Goal: Transaction & Acquisition: Purchase product/service

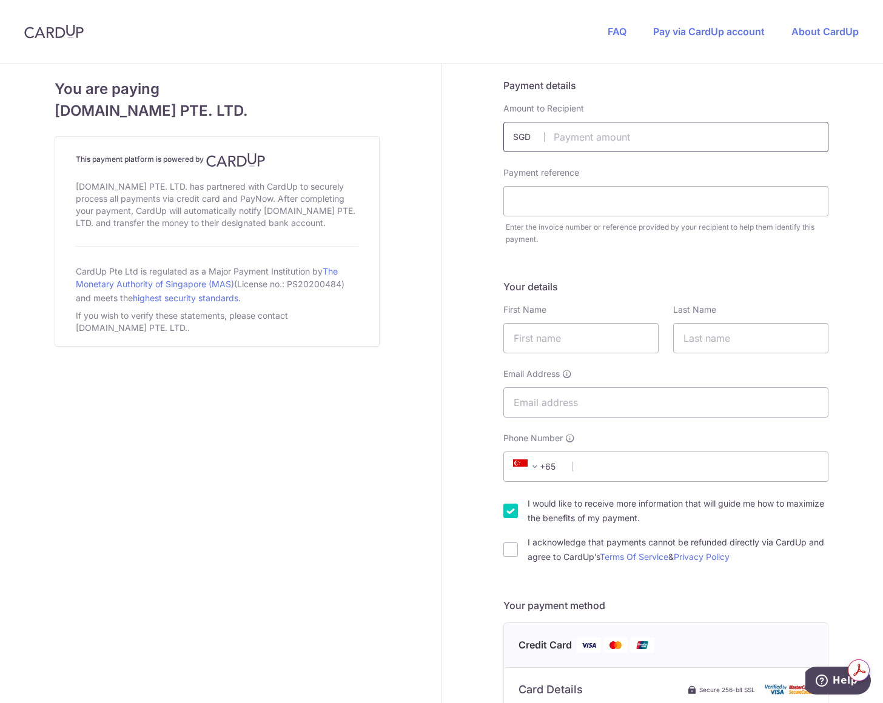
click at [631, 135] on input "text" at bounding box center [665, 137] width 325 height 30
type input "1000.00"
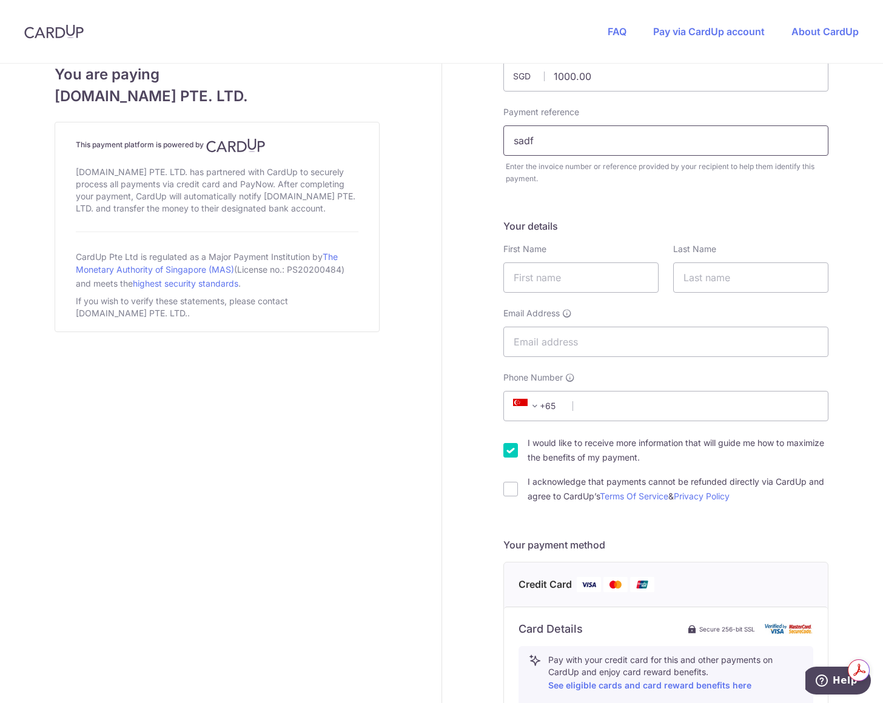
type input "sadf"
click at [591, 286] on input "text" at bounding box center [580, 278] width 155 height 30
type input "Yen"
type input "Lau"
type input "yen@carpenters.com.sg"
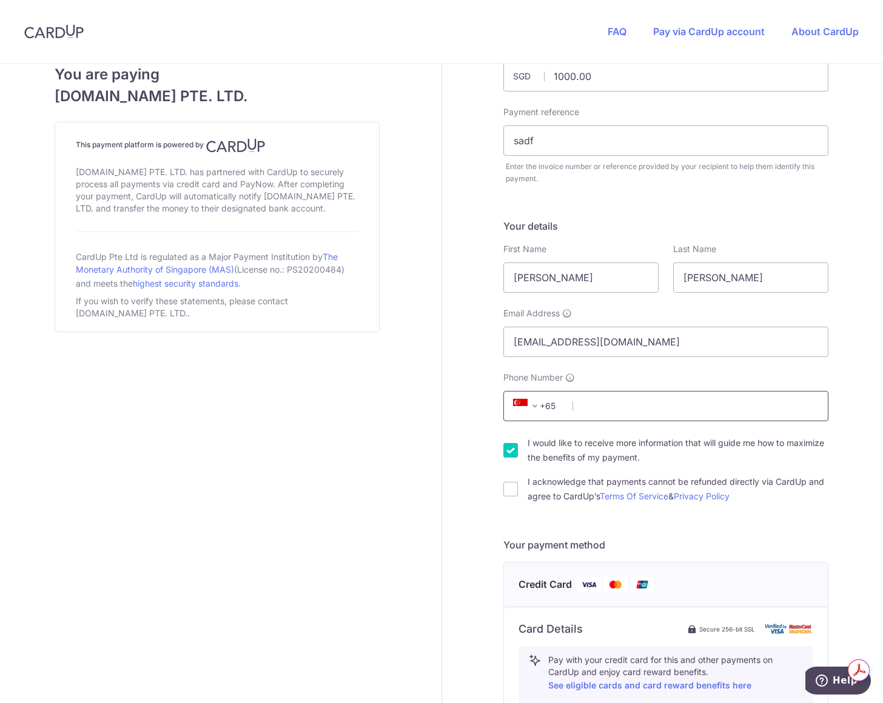
type input "64431123"
type input "408734"
type input "62 Ubi Road 1 #01-01 Oxley Bizhub 2, 01-01"
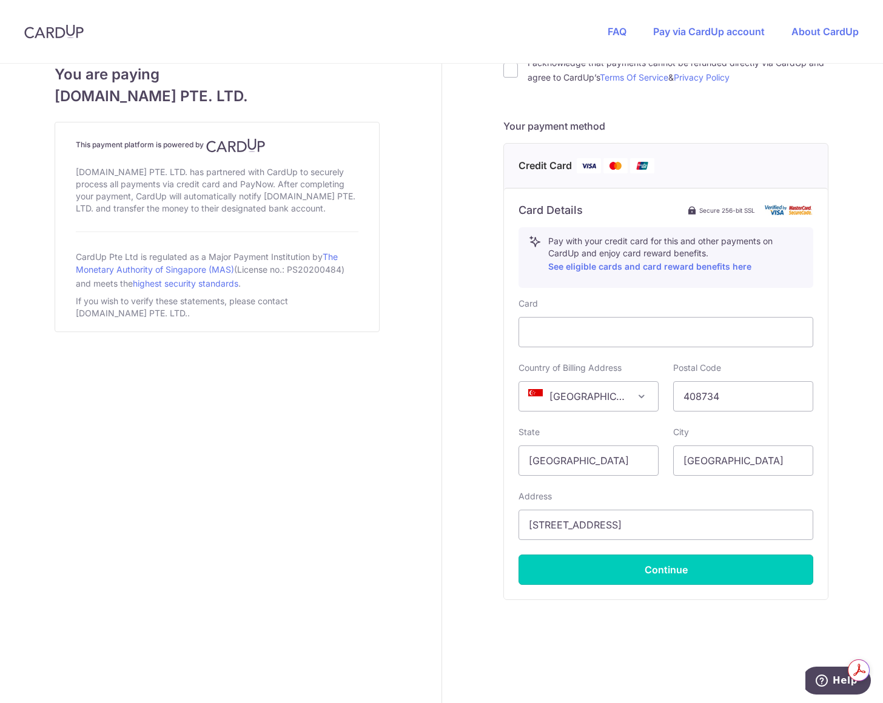
click at [666, 565] on button "Continue" at bounding box center [665, 570] width 295 height 30
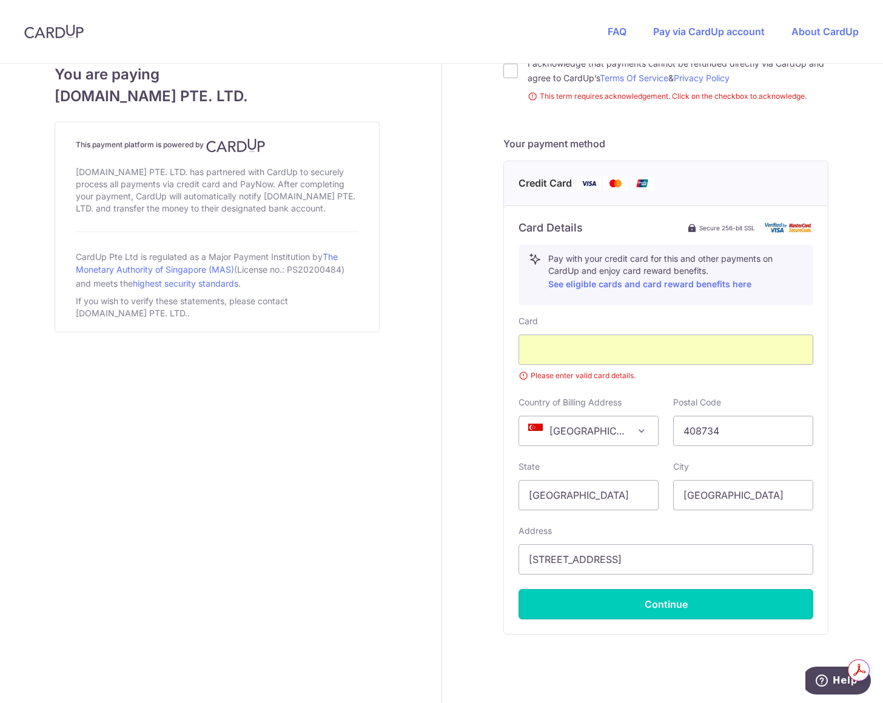
click at [680, 608] on button "Continue" at bounding box center [665, 604] width 295 height 30
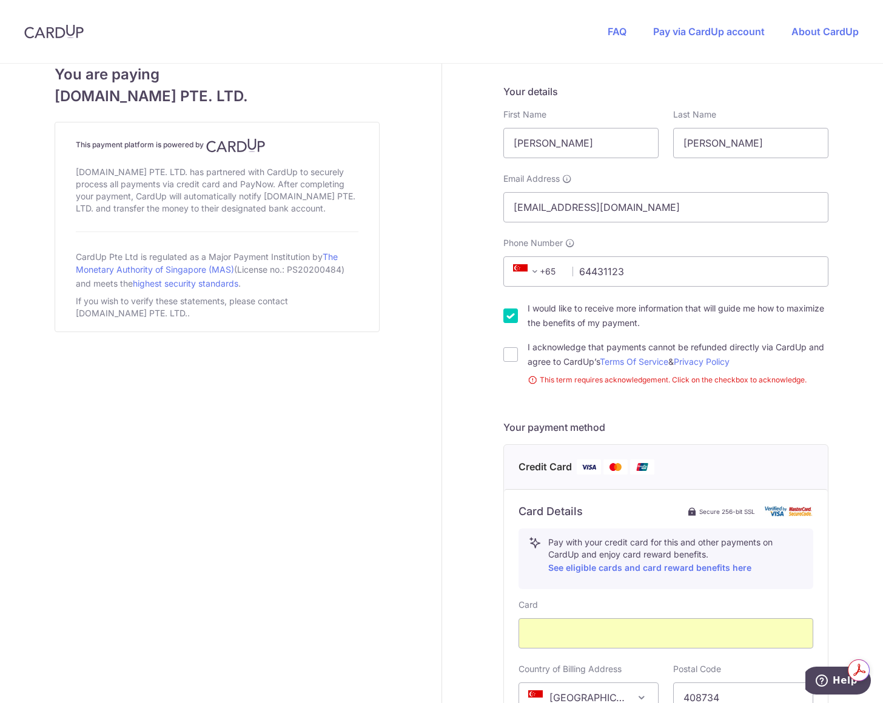
scroll to position [176, 0]
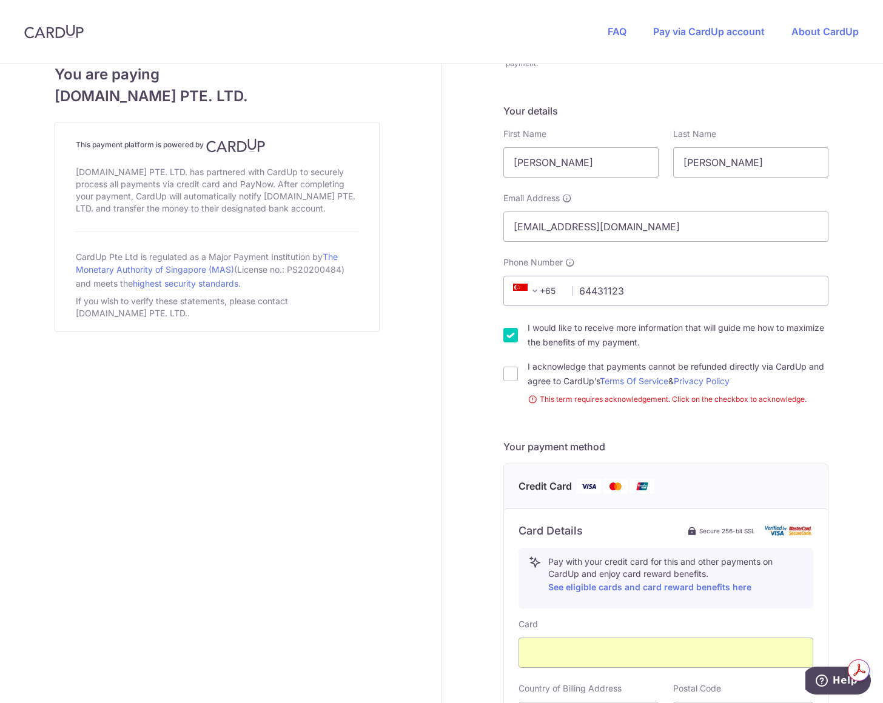
click at [506, 377] on input "I acknowledge that payments cannot be refunded directly via CardUp and agree to…" at bounding box center [510, 374] width 15 height 15
checkbox input "true"
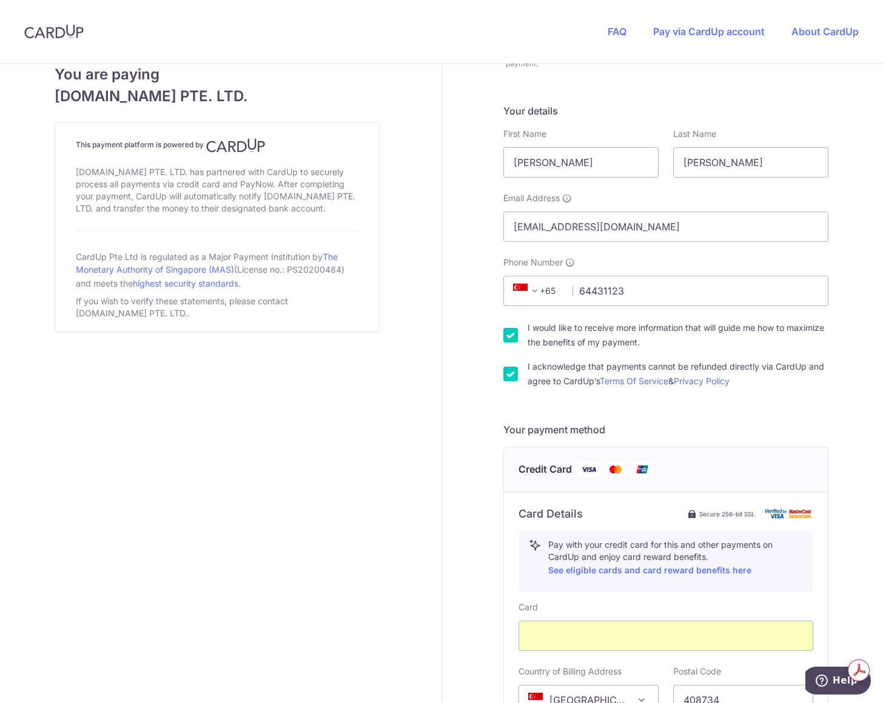
click at [506, 330] on input "I would like to receive more information that will guide me how to maximize the…" at bounding box center [510, 335] width 15 height 15
checkbox input "false"
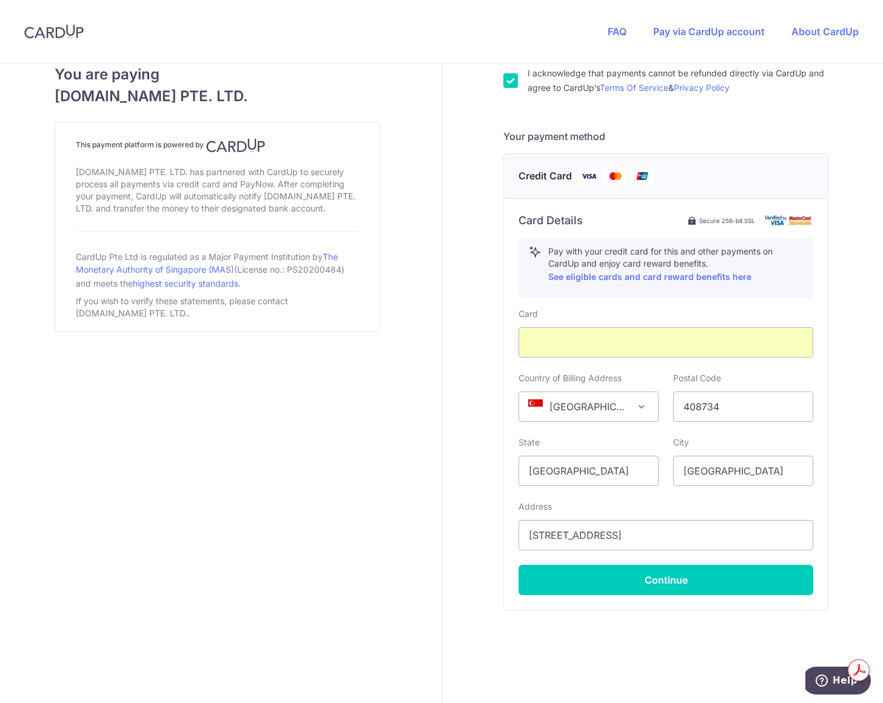
scroll to position [479, 0]
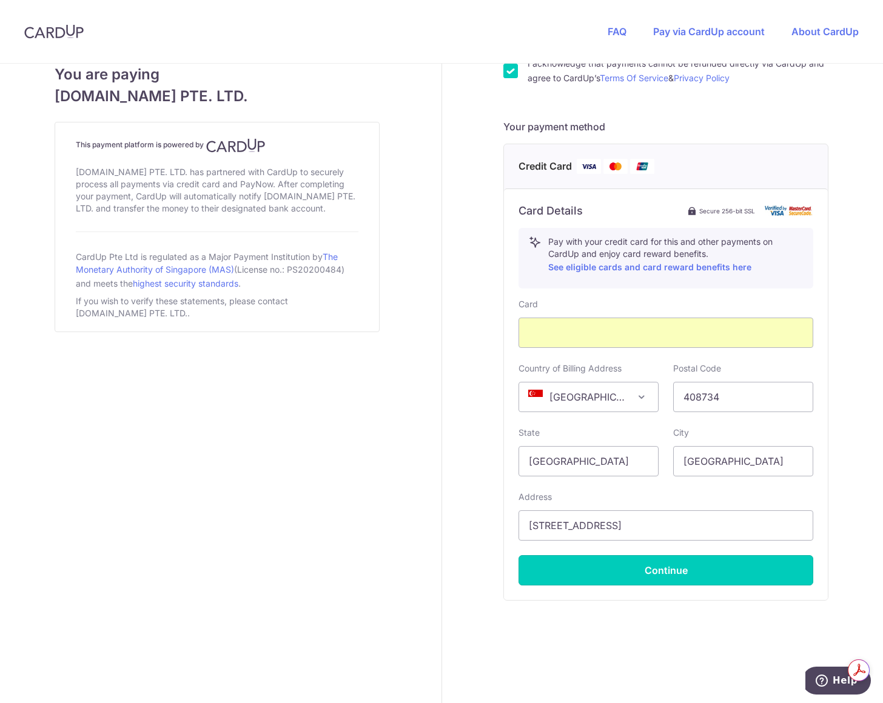
click at [632, 582] on button "Continue" at bounding box center [665, 570] width 295 height 30
type input "**** 0739"
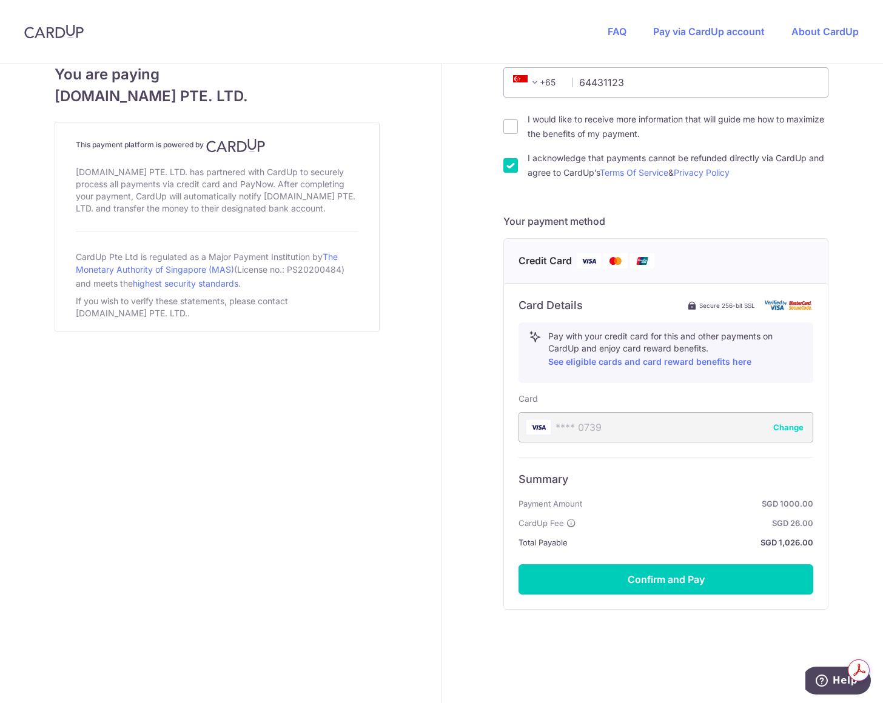
scroll to position [394, 0]
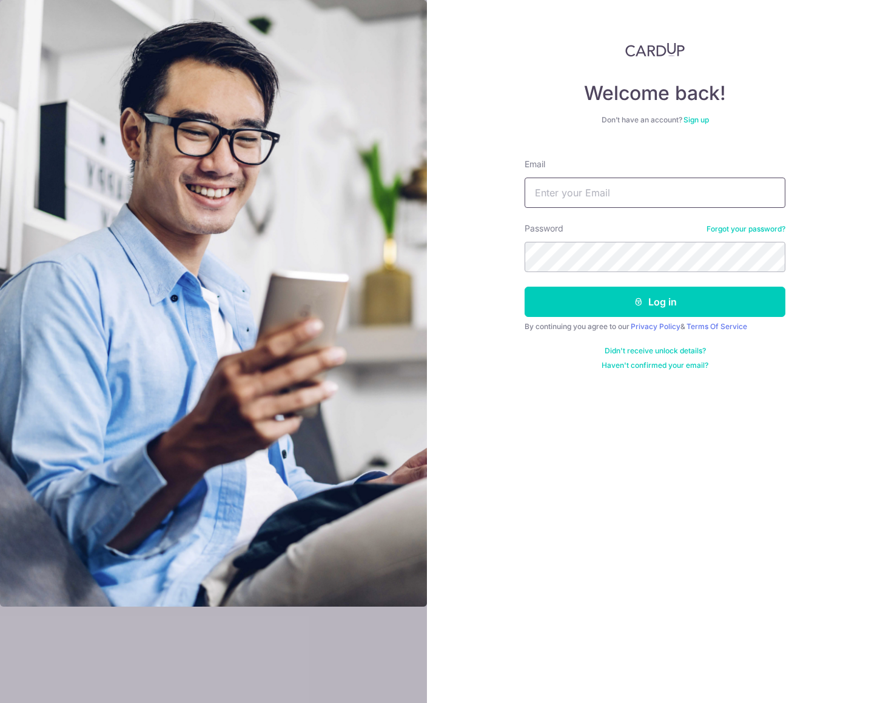
type input "[EMAIL_ADDRESS][DOMAIN_NAME]"
click at [596, 306] on button "Log in" at bounding box center [655, 302] width 261 height 30
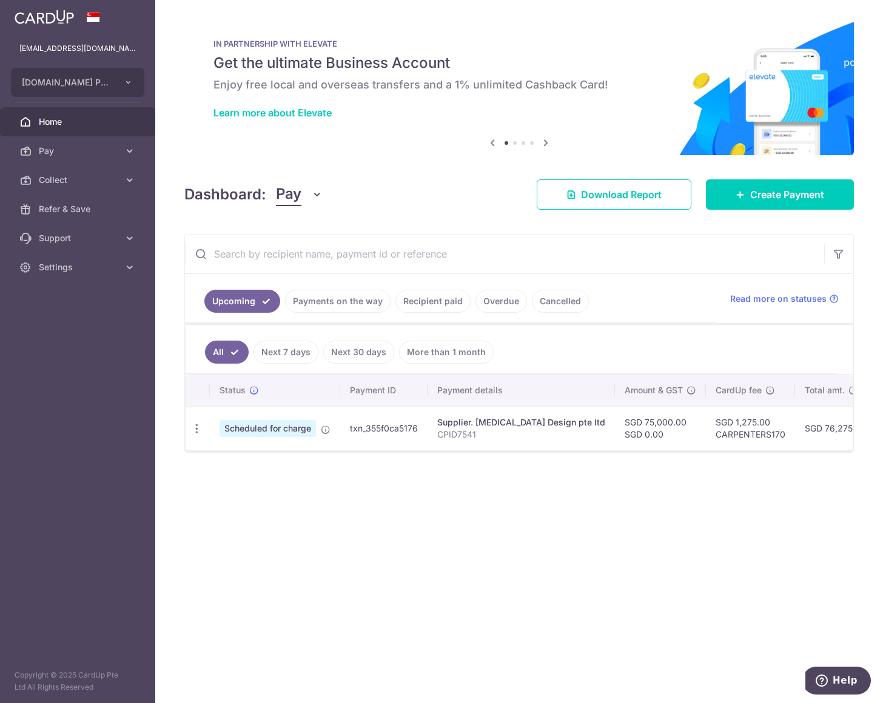
click at [360, 310] on link "Payments on the way" at bounding box center [338, 301] width 106 height 23
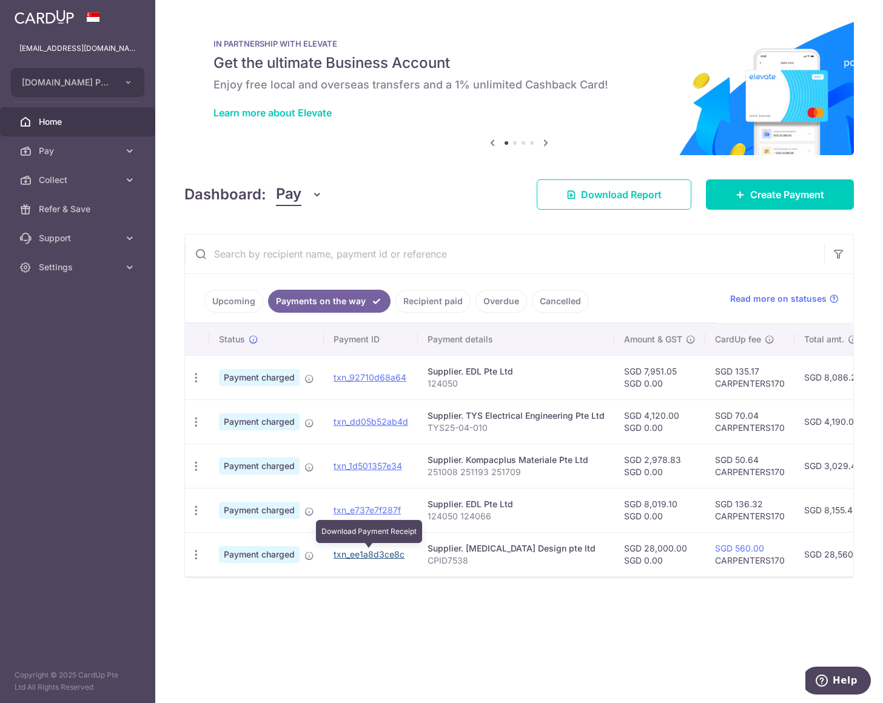
click at [347, 559] on link "txn_ee1a8d3ce8c" at bounding box center [369, 554] width 71 height 10
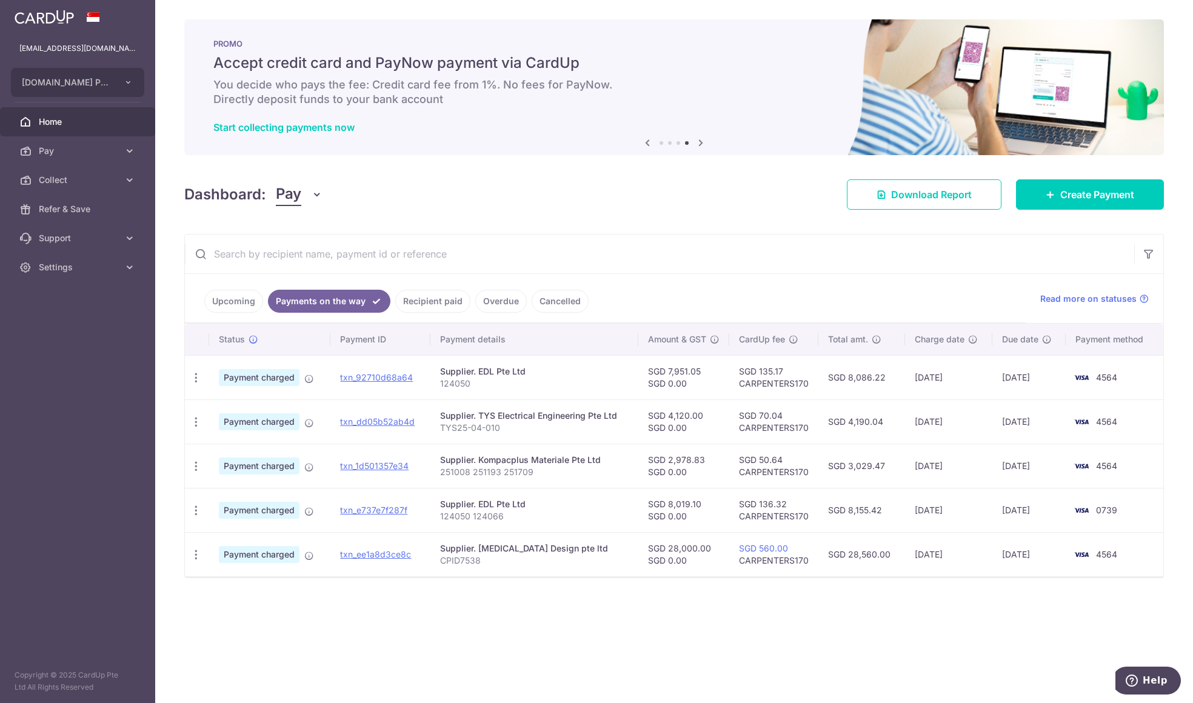
click at [231, 304] on link "Upcoming" at bounding box center [233, 301] width 59 height 23
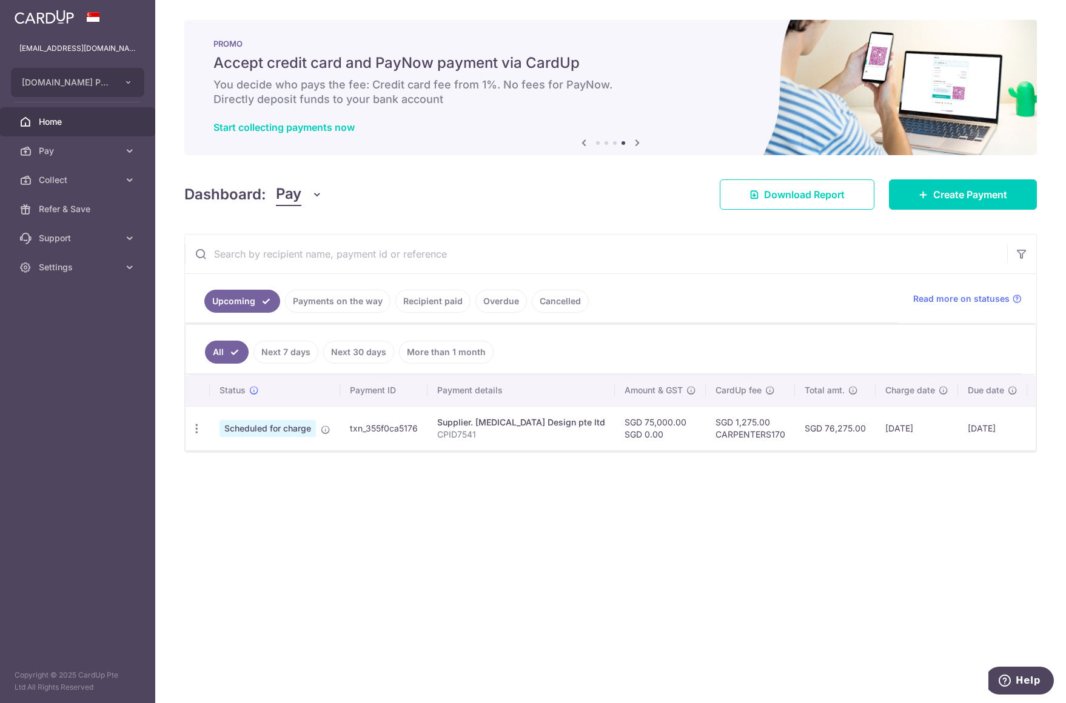
click at [195, 430] on icon "button" at bounding box center [196, 429] width 13 height 13
click at [250, 500] on link "Cancel payment" at bounding box center [249, 492] width 126 height 30
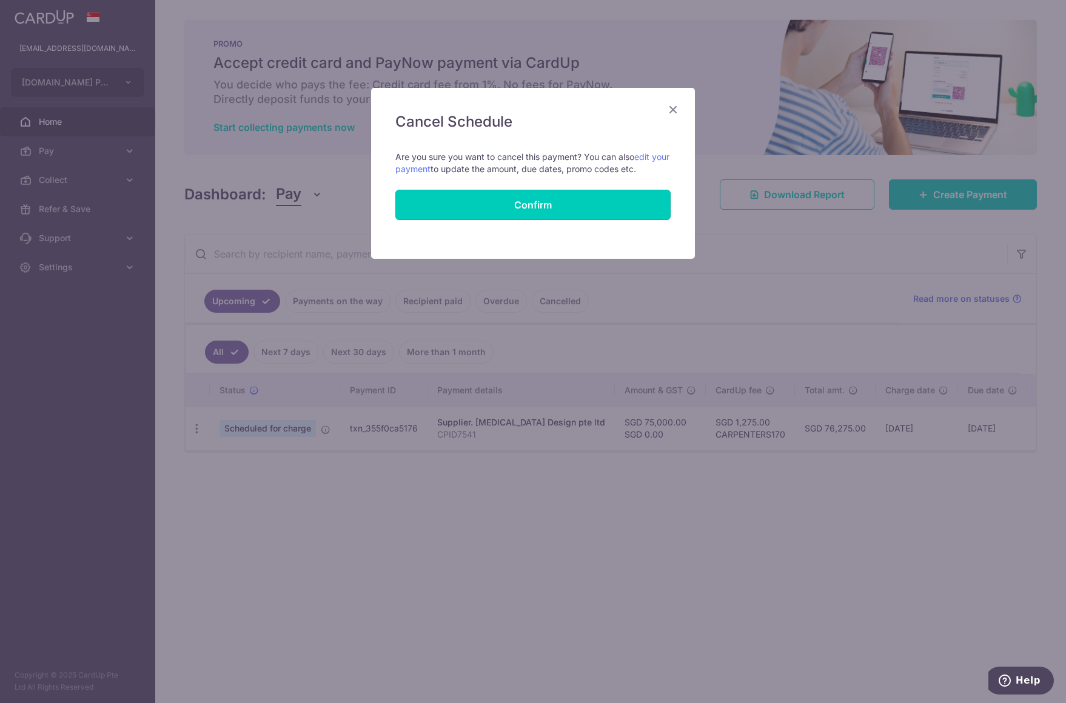
click at [543, 215] on button "Confirm" at bounding box center [532, 205] width 275 height 30
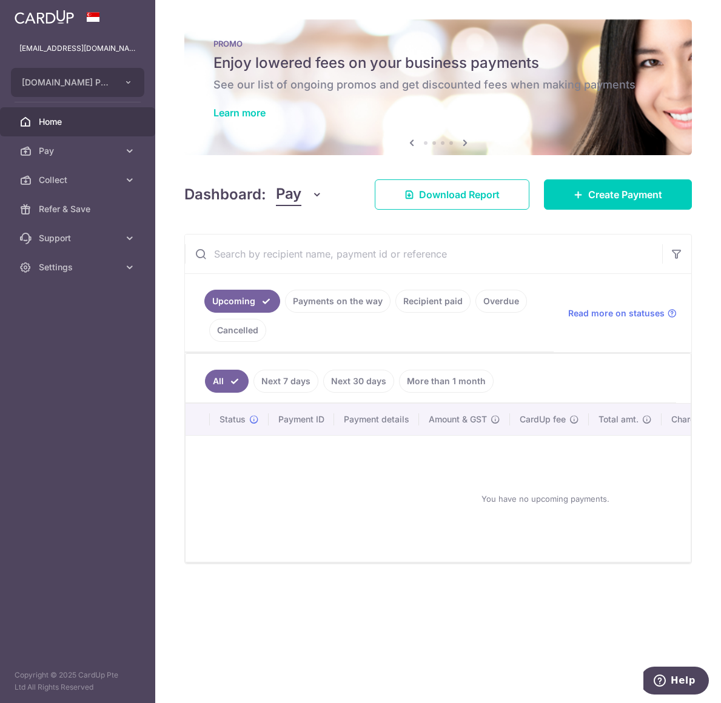
click at [319, 305] on link "Payments on the way" at bounding box center [338, 301] width 106 height 23
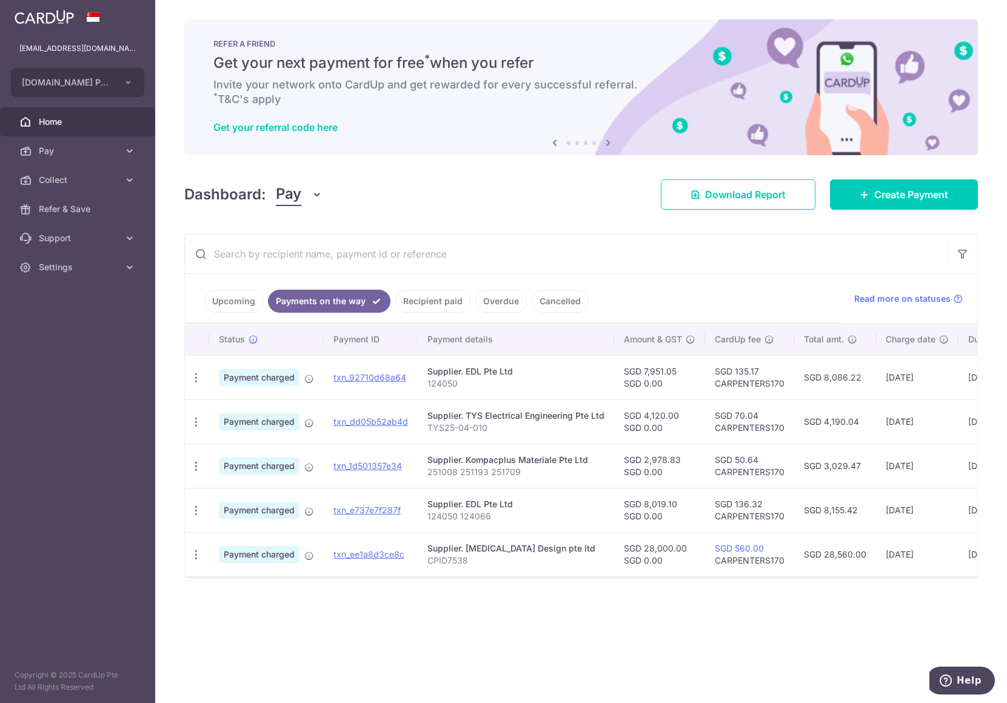
click at [85, 183] on span "Collect" at bounding box center [79, 180] width 80 height 12
click at [83, 207] on span "Dashboard" at bounding box center [79, 209] width 80 height 12
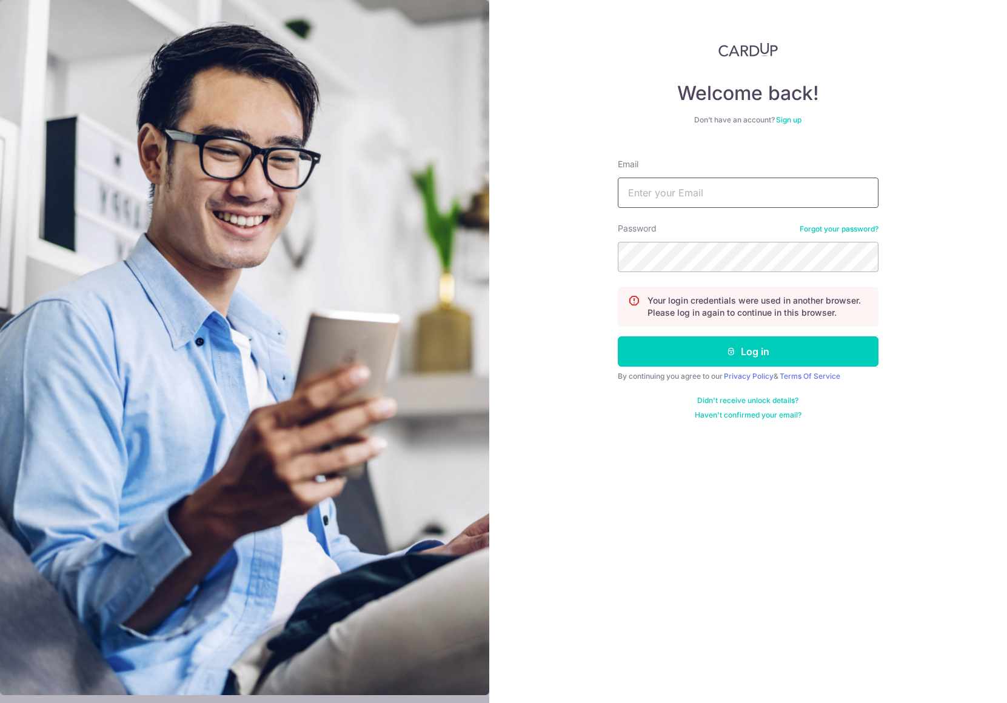
type input "[EMAIL_ADDRESS][DOMAIN_NAME]"
click at [666, 351] on button "Log in" at bounding box center [748, 352] width 261 height 30
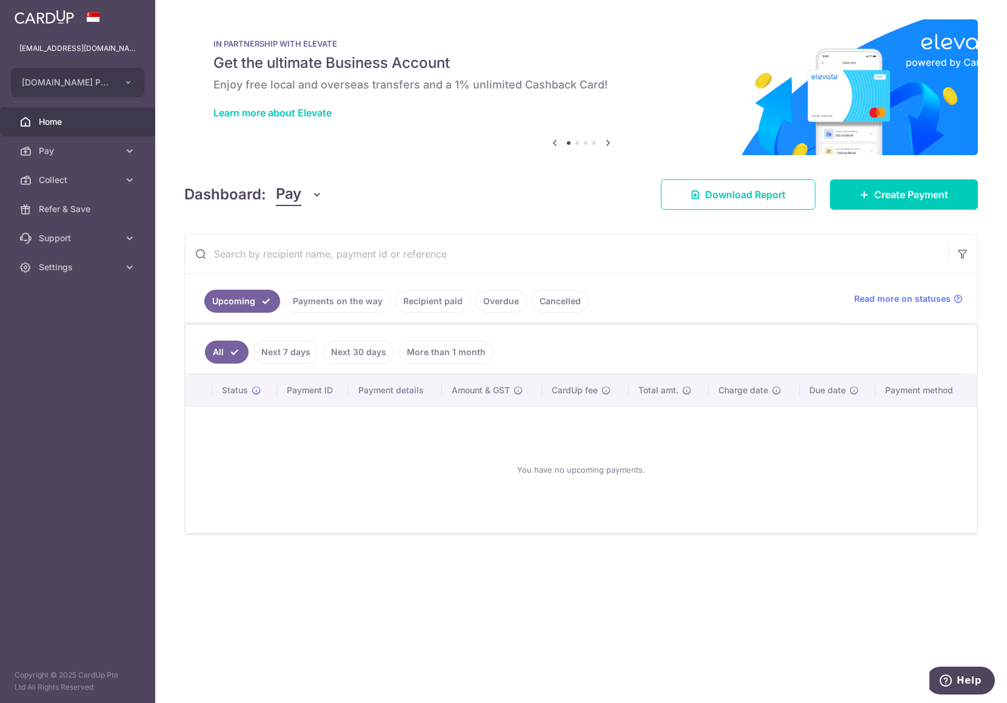
click at [55, 179] on span "Collect" at bounding box center [79, 180] width 80 height 12
click at [98, 207] on span "Dashboard" at bounding box center [79, 209] width 80 height 12
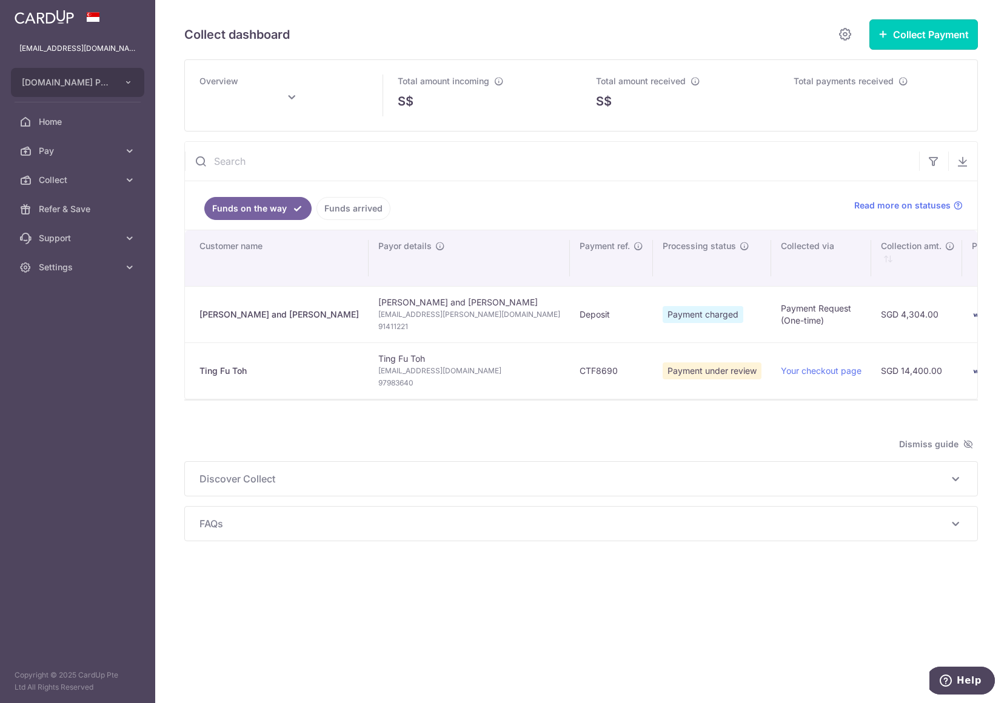
click at [910, 41] on button "Collect Payment" at bounding box center [924, 34] width 109 height 30
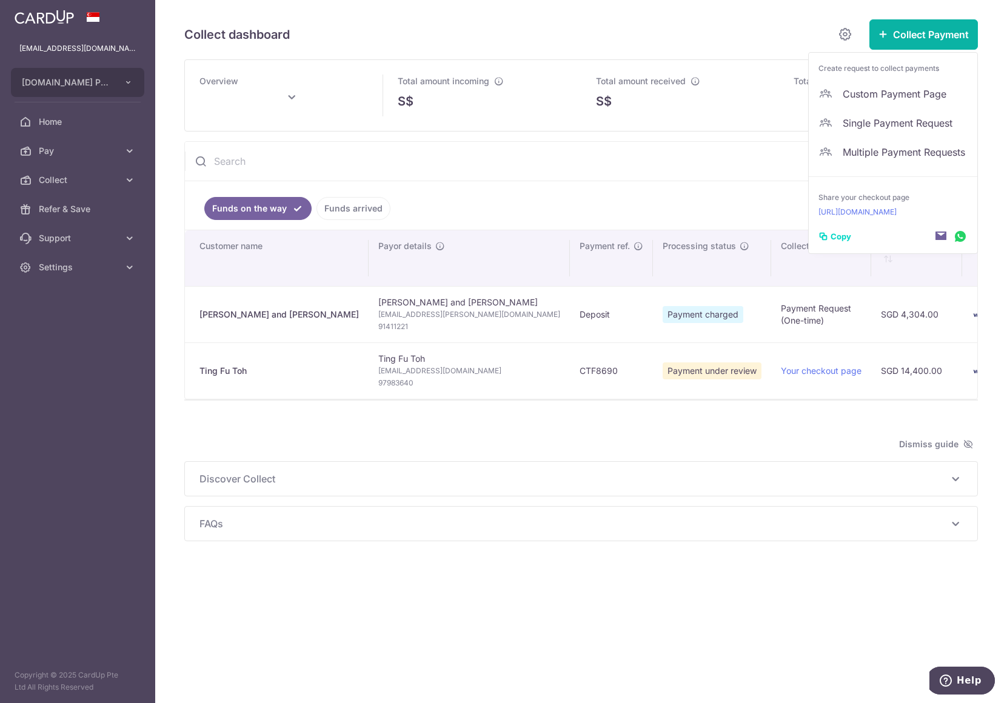
click at [901, 215] on p "https://app.cardup.co/collect/pay/carpenterscomsg" at bounding box center [893, 212] width 149 height 12
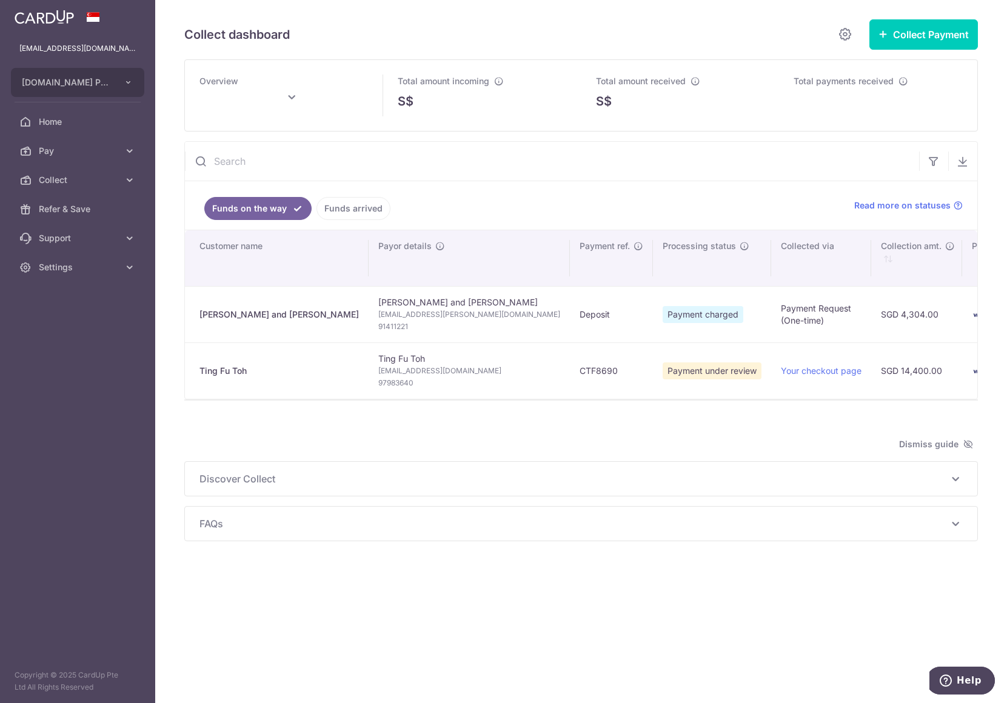
type input "October 2025"
click at [208, 18] on div "Collect dashboard Collect Payment Create request to collect payments Custom Pay…" at bounding box center [581, 351] width 852 height 703
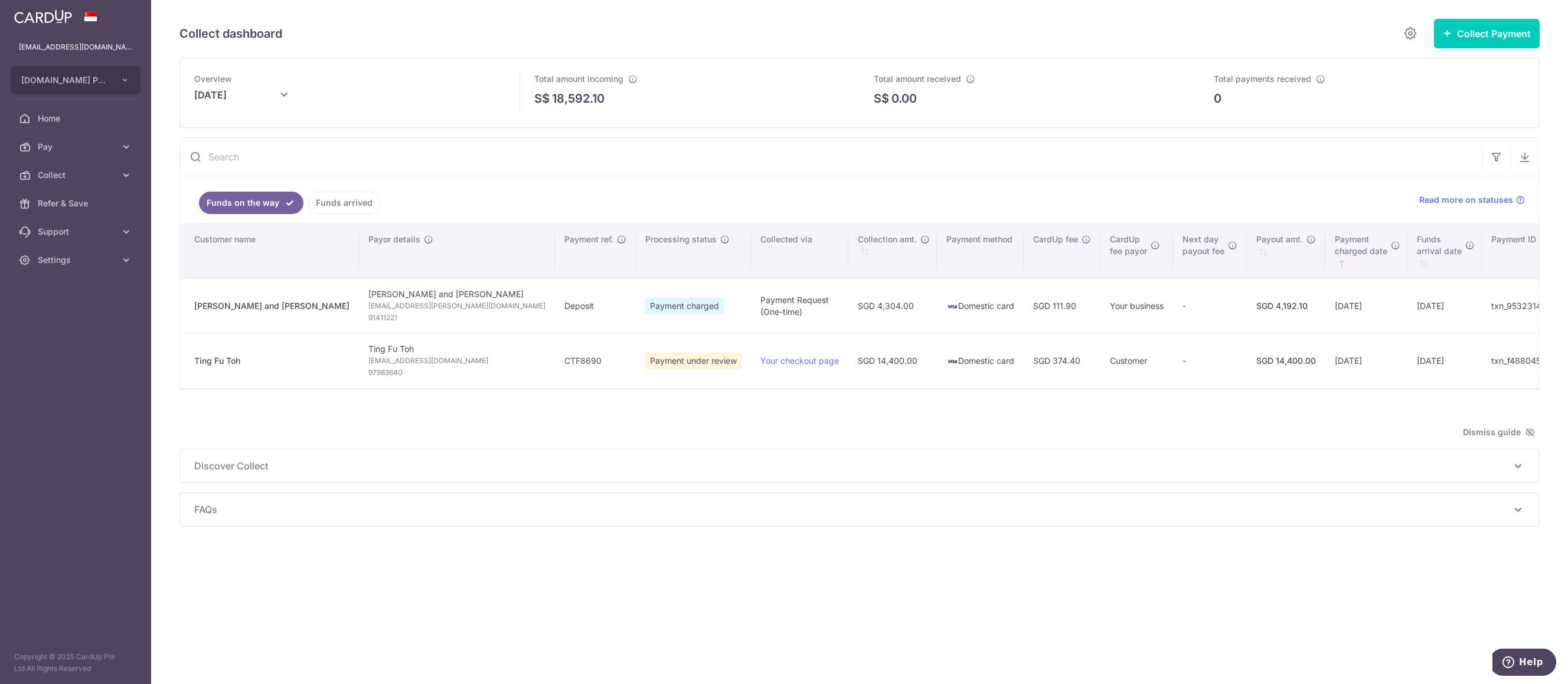
click at [645, 364] on span "Payment under review" at bounding box center [693, 361] width 96 height 17
click at [760, 364] on link "Your checkout page" at bounding box center [799, 361] width 79 height 10
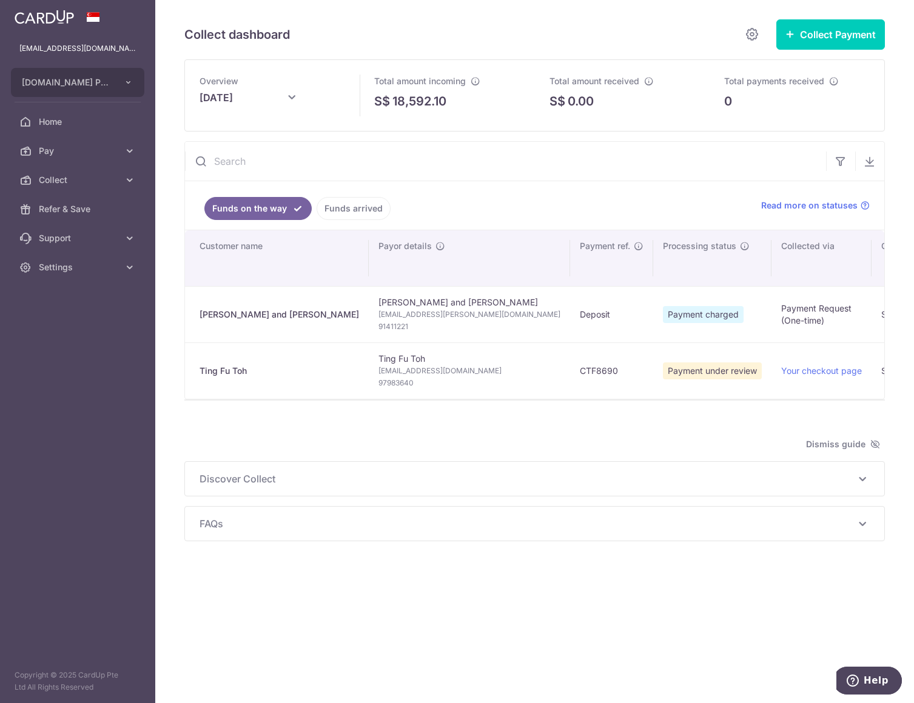
drag, startPoint x: 352, startPoint y: 359, endPoint x: 397, endPoint y: 360, distance: 44.9
click at [397, 360] on td "Ting Fu Toh tohtingfu@hotmail.com 97983640" at bounding box center [469, 371] width 201 height 56
copy td "Ting Fu Toh"
